Goal: Navigation & Orientation: Understand site structure

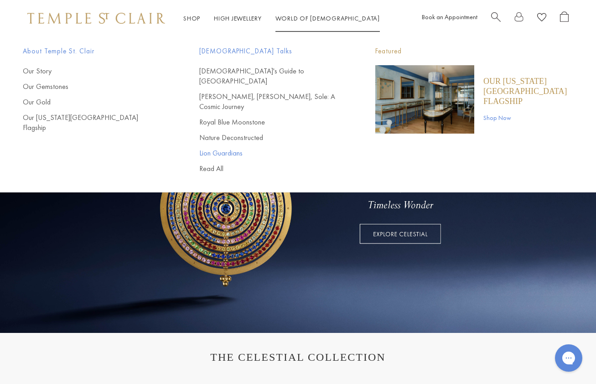
click at [220, 148] on link "Lion Guardians" at bounding box center [269, 153] width 140 height 10
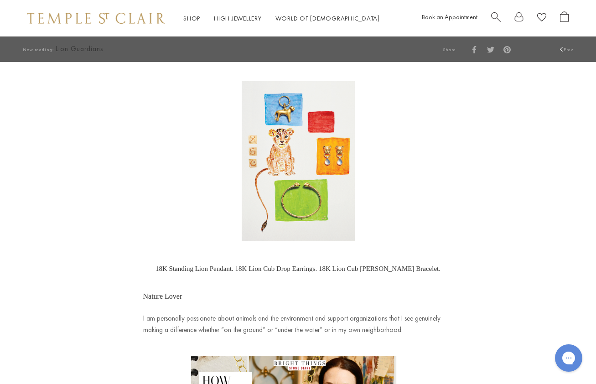
scroll to position [533, 0]
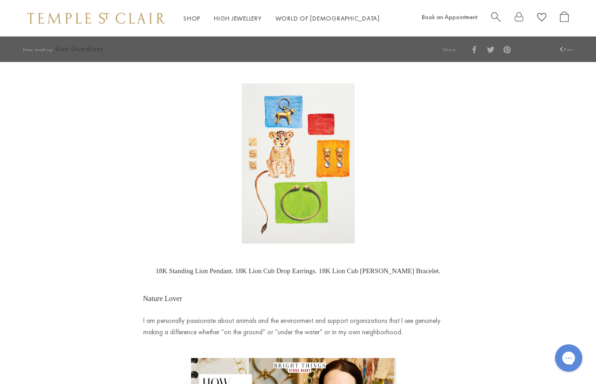
click at [296, 175] on img at bounding box center [298, 163] width 113 height 160
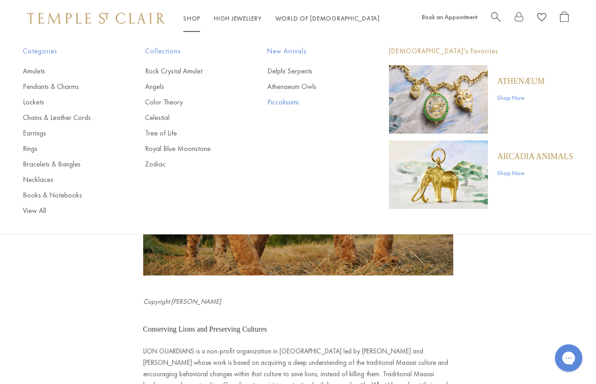
click at [292, 103] on link "Piccolissimi" at bounding box center [310, 102] width 86 height 10
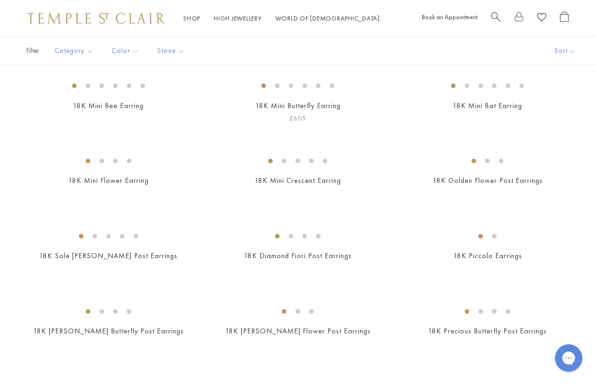
scroll to position [116, 0]
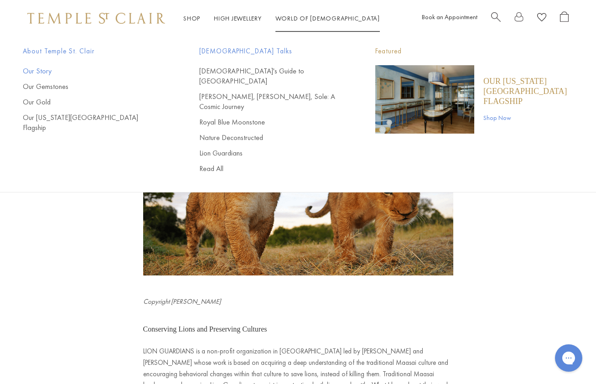
click at [44, 71] on link "Our Story" at bounding box center [93, 71] width 140 height 10
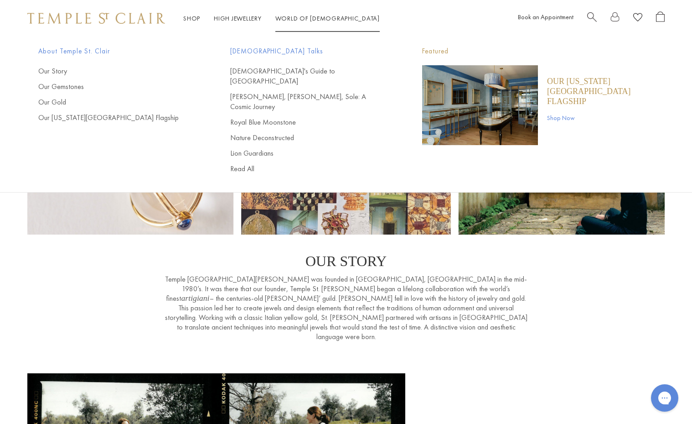
click at [306, 19] on link "World of [GEOGRAPHIC_DATA][DEMOGRAPHIC_DATA]" at bounding box center [328, 18] width 104 height 8
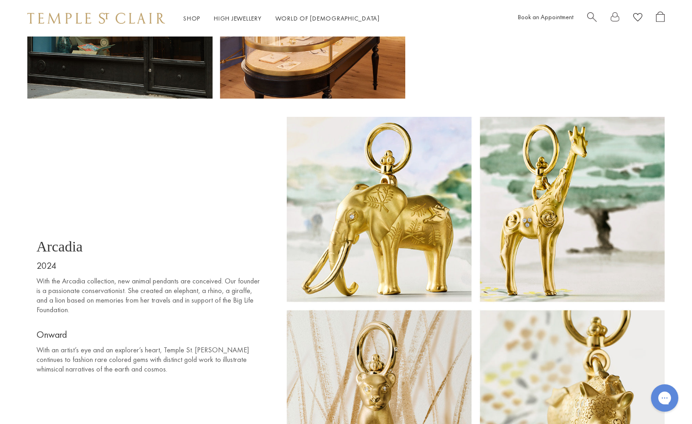
scroll to position [5596, 0]
